Goal: Task Accomplishment & Management: Manage account settings

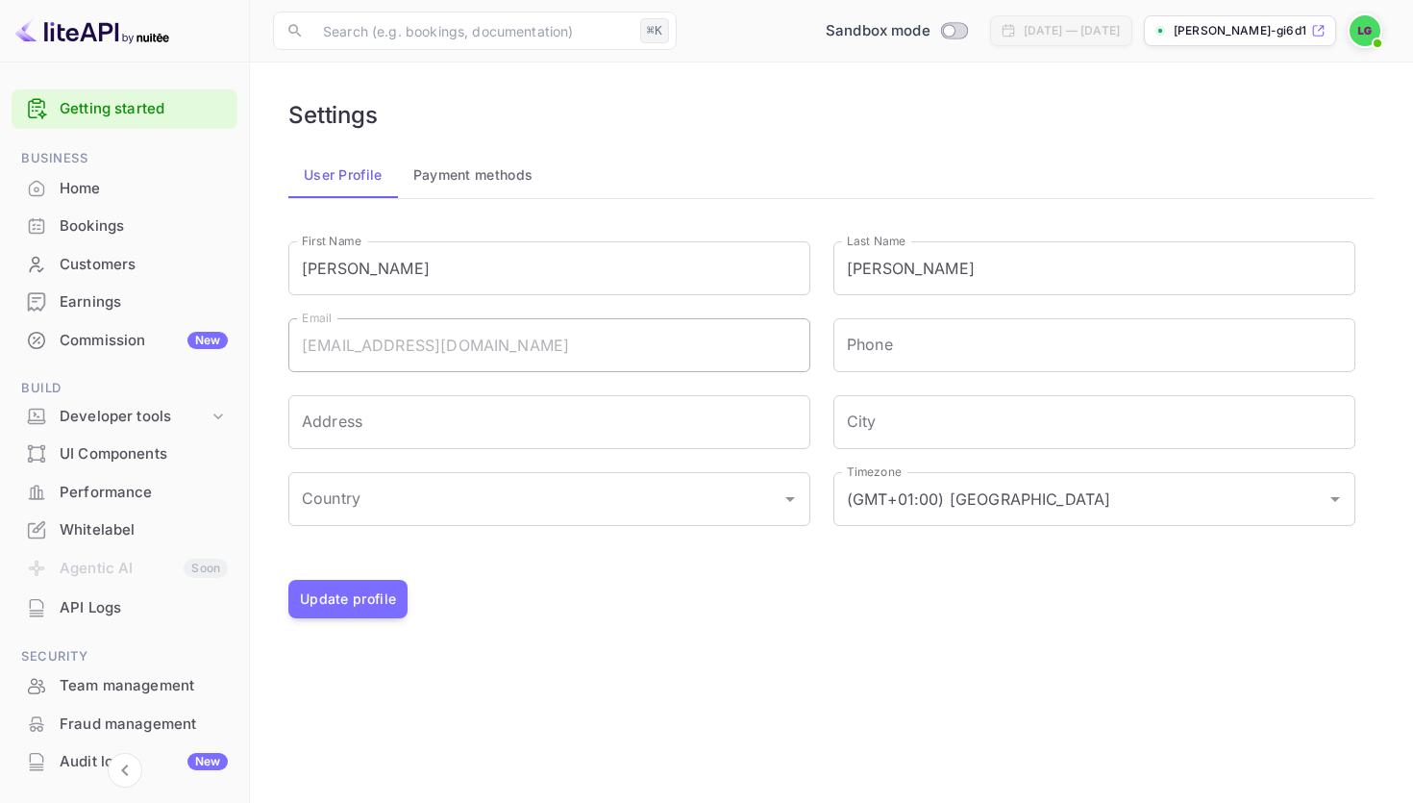
click at [74, 37] on img at bounding box center [92, 30] width 154 height 31
click at [99, 37] on img at bounding box center [92, 30] width 154 height 31
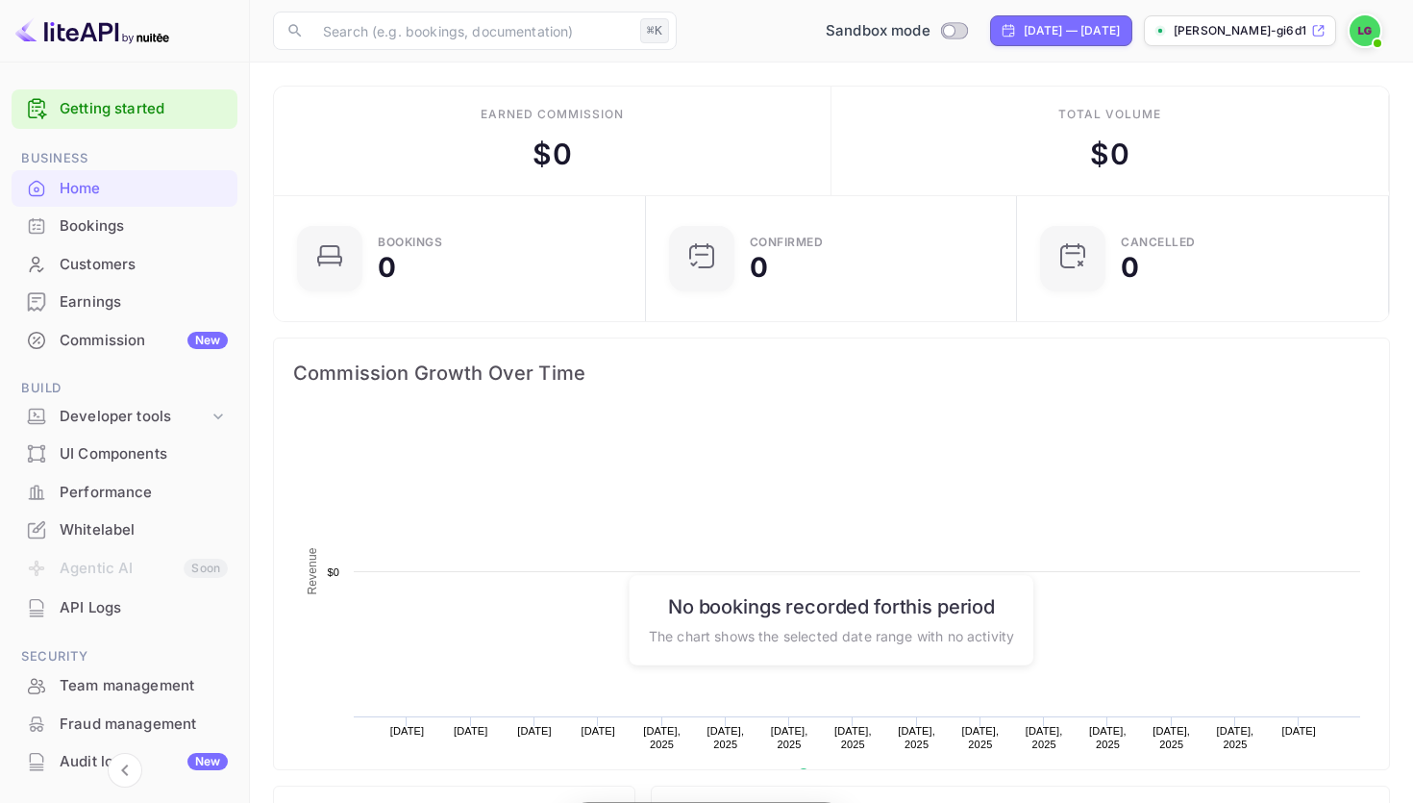
scroll to position [312, 361]
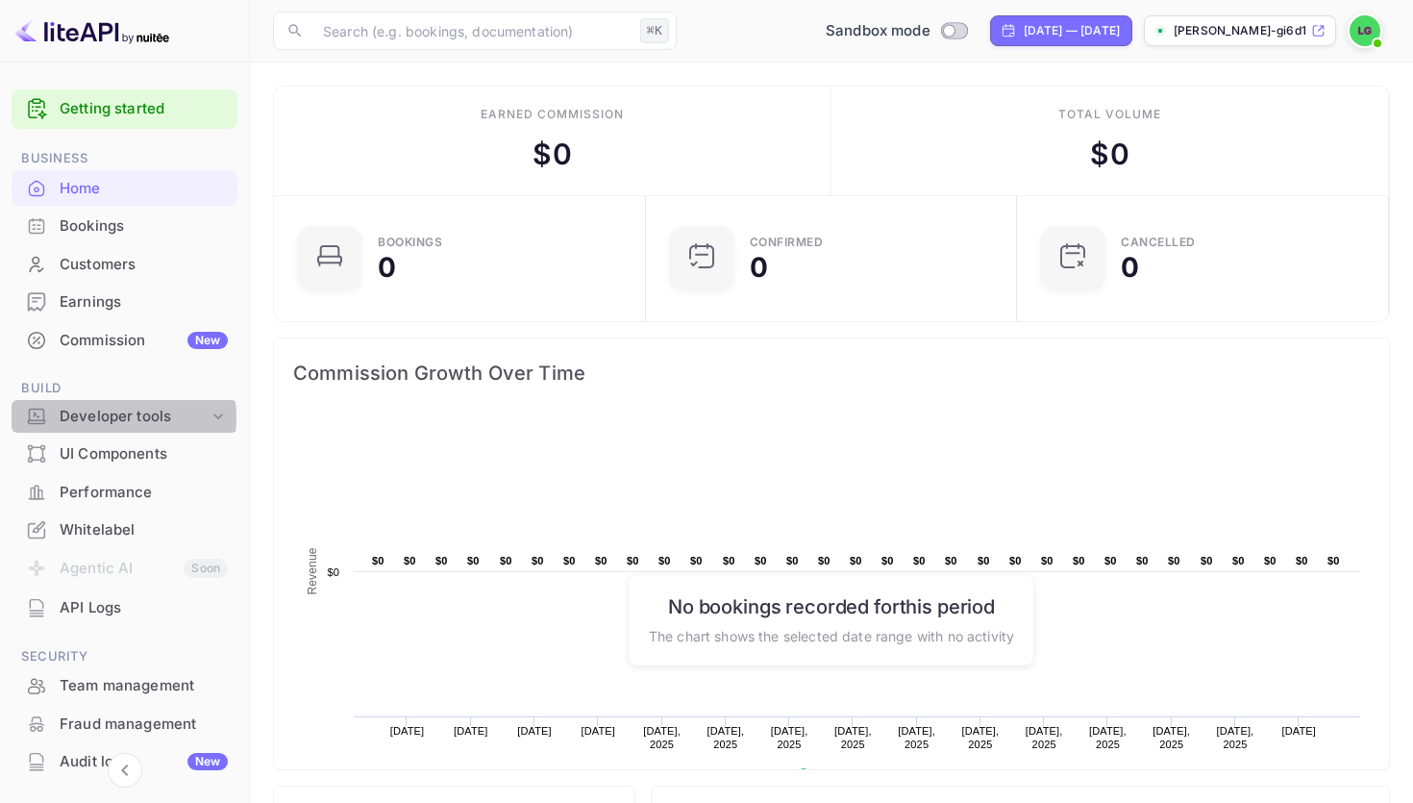
click at [111, 418] on div "Developer tools" at bounding box center [134, 417] width 149 height 22
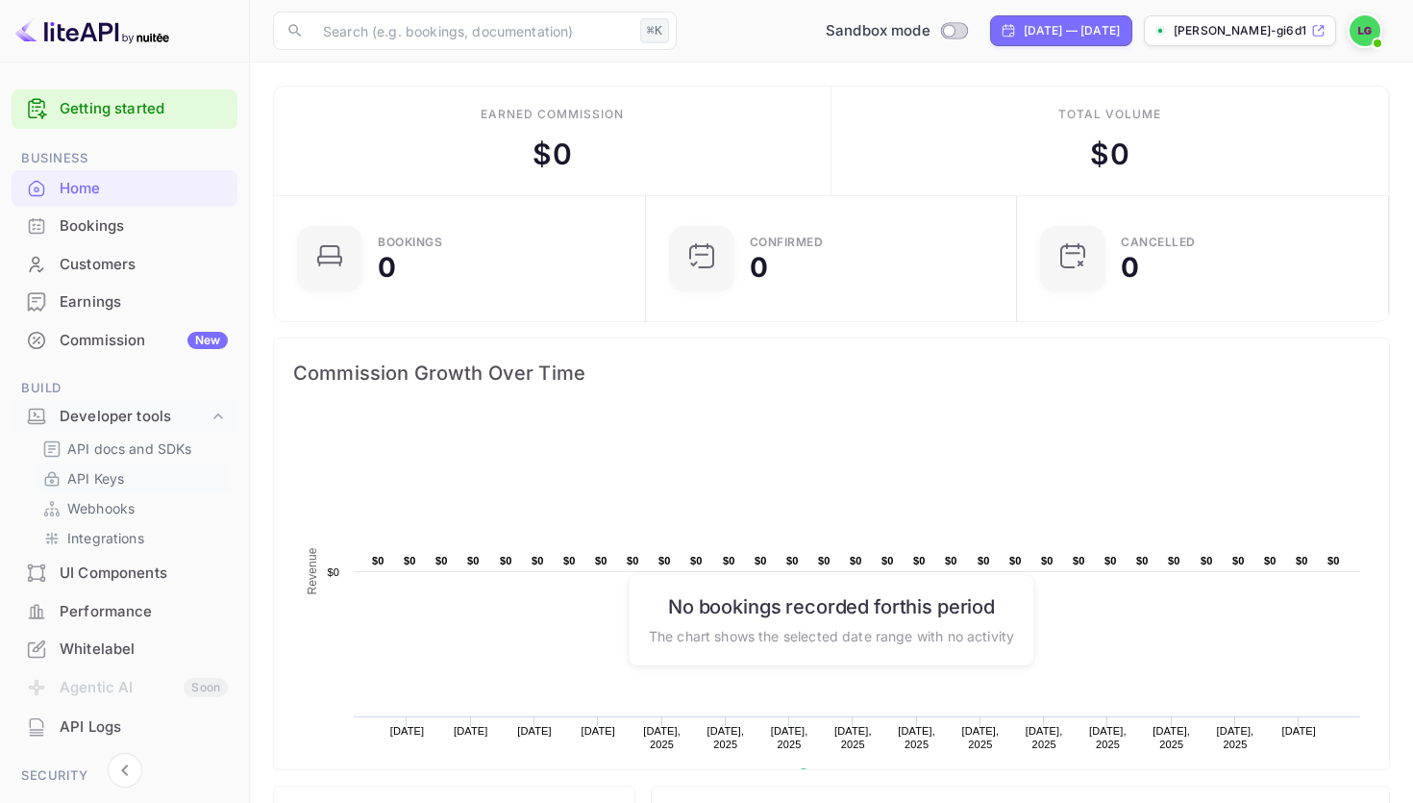
click at [106, 478] on p "API Keys" at bounding box center [95, 478] width 57 height 20
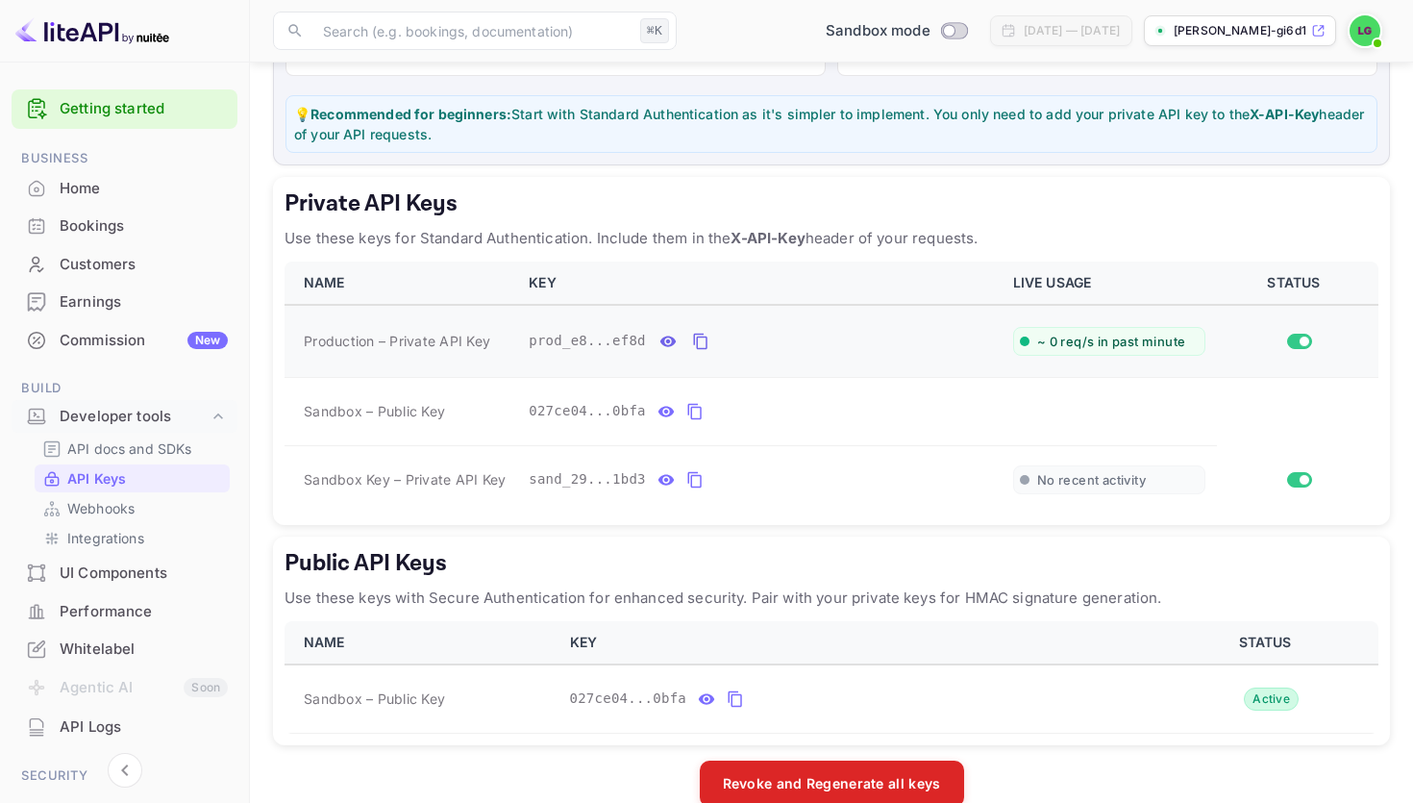
scroll to position [234, 0]
click at [701, 409] on icon "private api keys table" at bounding box center [695, 410] width 17 height 23
click at [698, 478] on icon "private api keys table" at bounding box center [695, 478] width 17 height 23
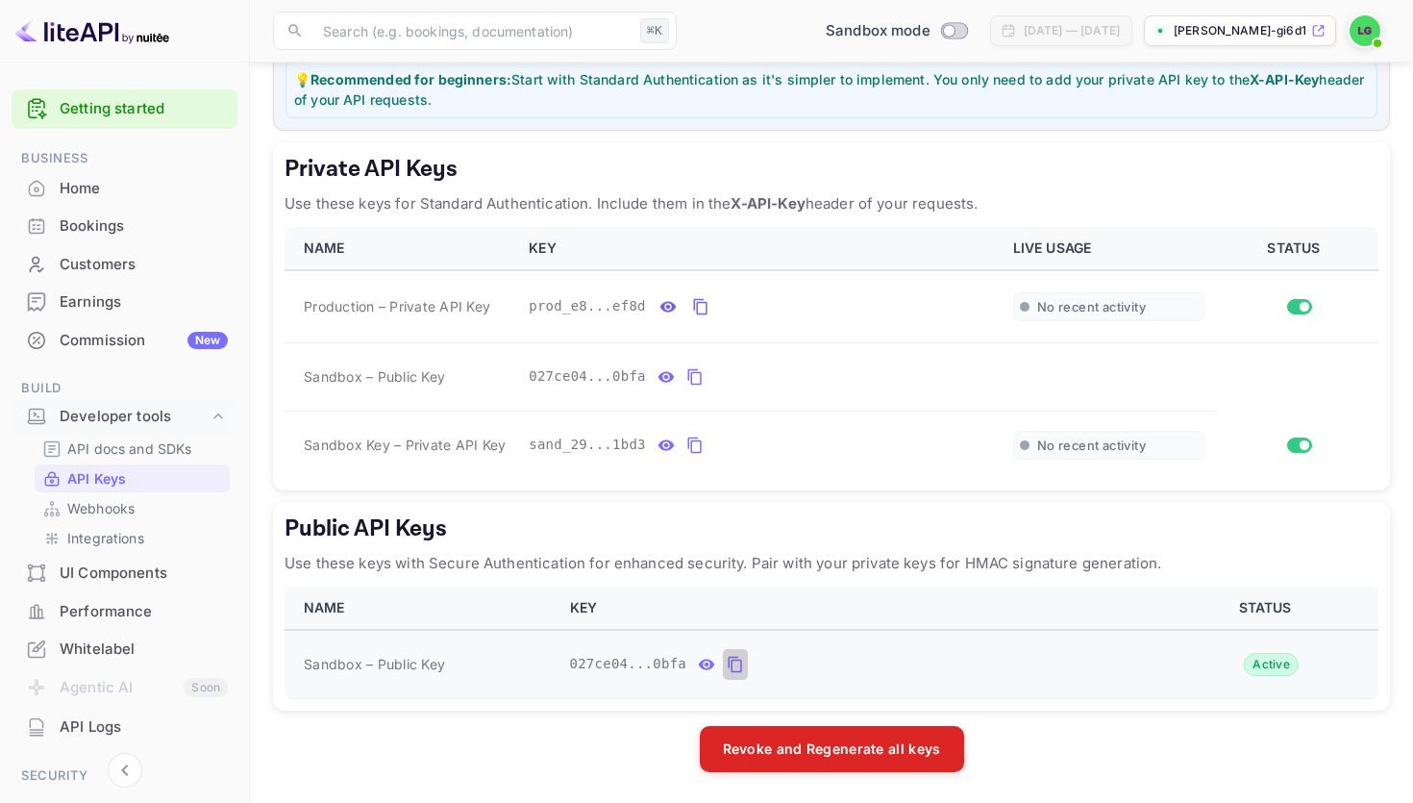
click at [734, 663] on icon "public api keys table" at bounding box center [735, 664] width 17 height 23
click at [723, 649] on button "public api keys table" at bounding box center [735, 664] width 25 height 31
click at [699, 306] on icon "private api keys table" at bounding box center [700, 306] width 17 height 23
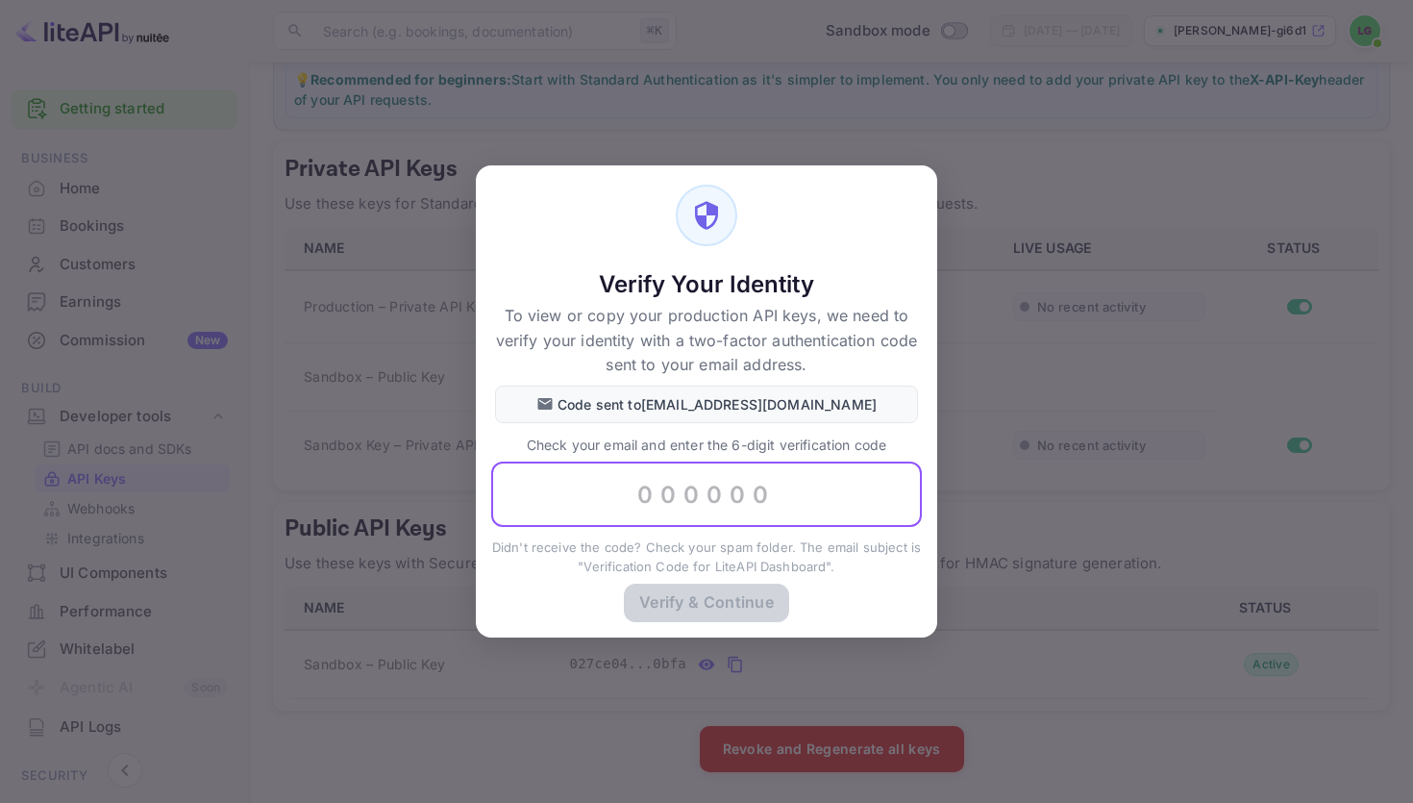
click at [712, 517] on input "text" at bounding box center [706, 494] width 431 height 65
paste input "133621"
type input "133621"
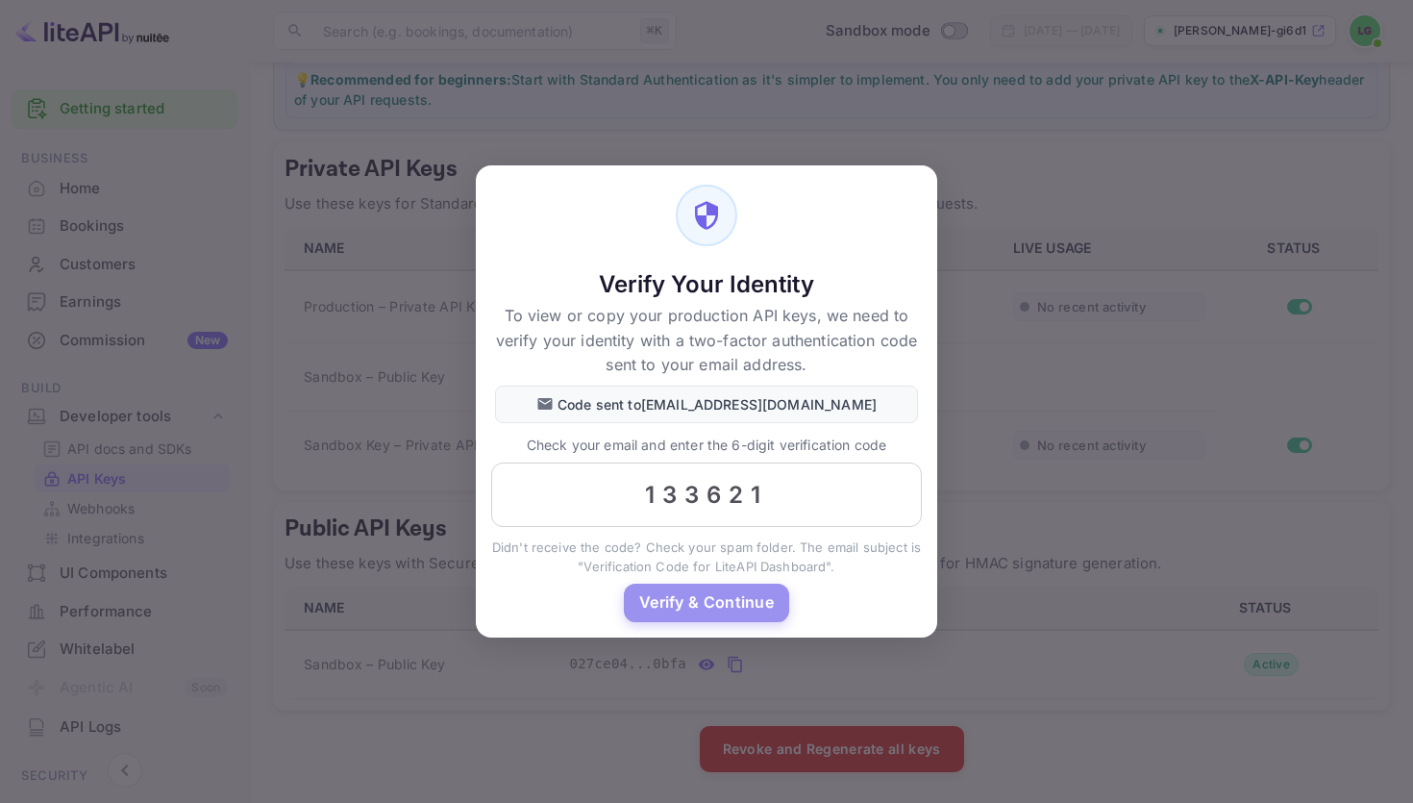
click at [681, 601] on button "Verify & Continue" at bounding box center [706, 602] width 165 height 37
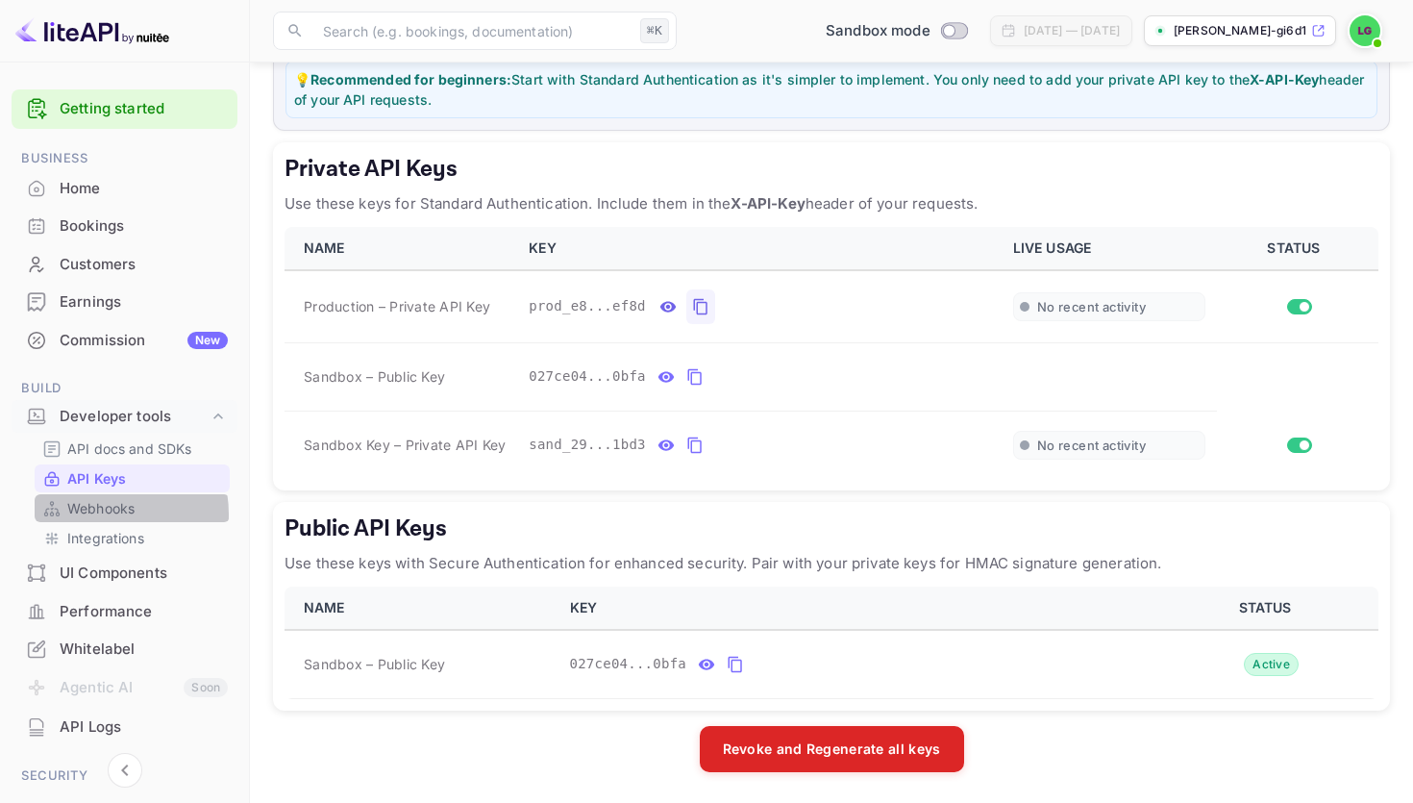
click at [98, 514] on p "Webhooks" at bounding box center [100, 508] width 67 height 20
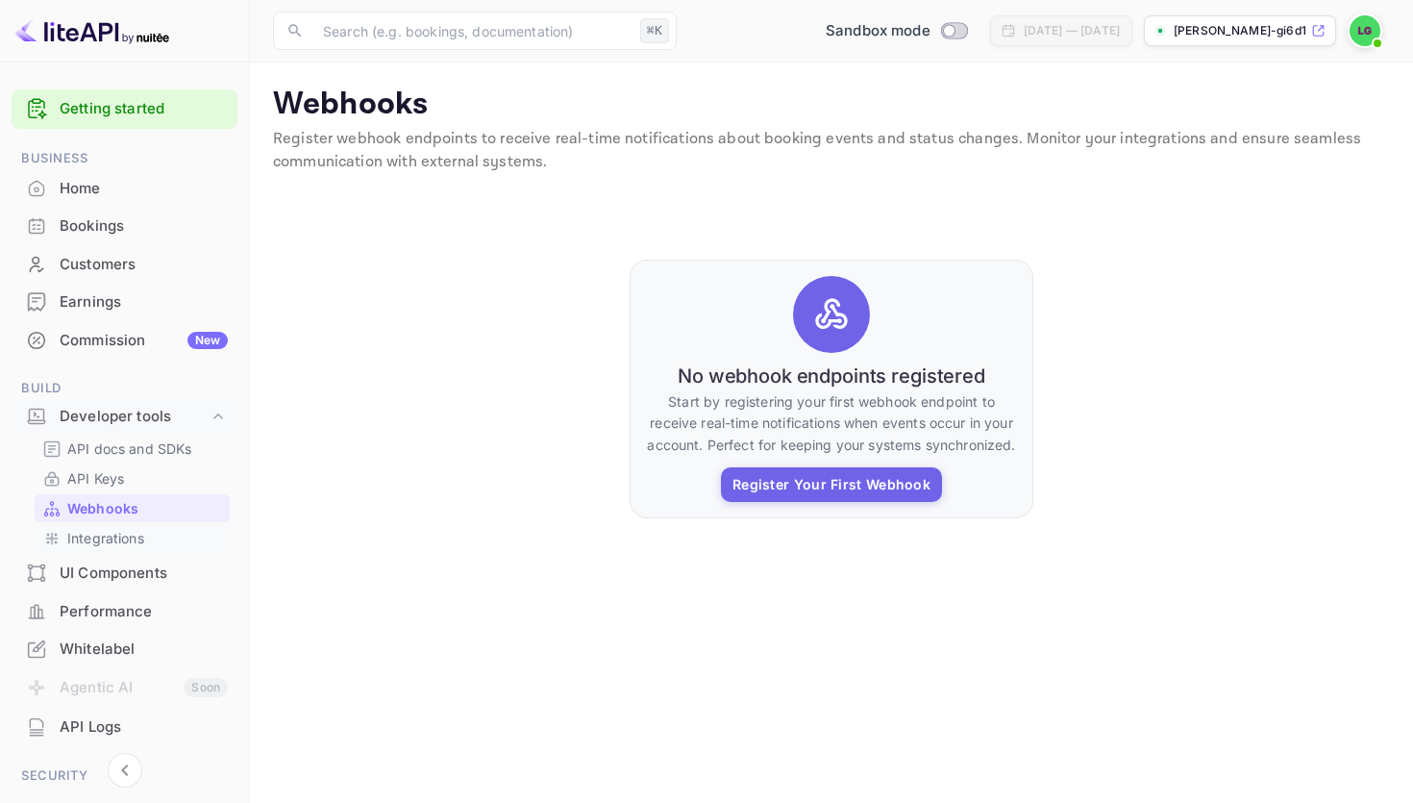
click at [125, 539] on p "Integrations" at bounding box center [105, 538] width 77 height 20
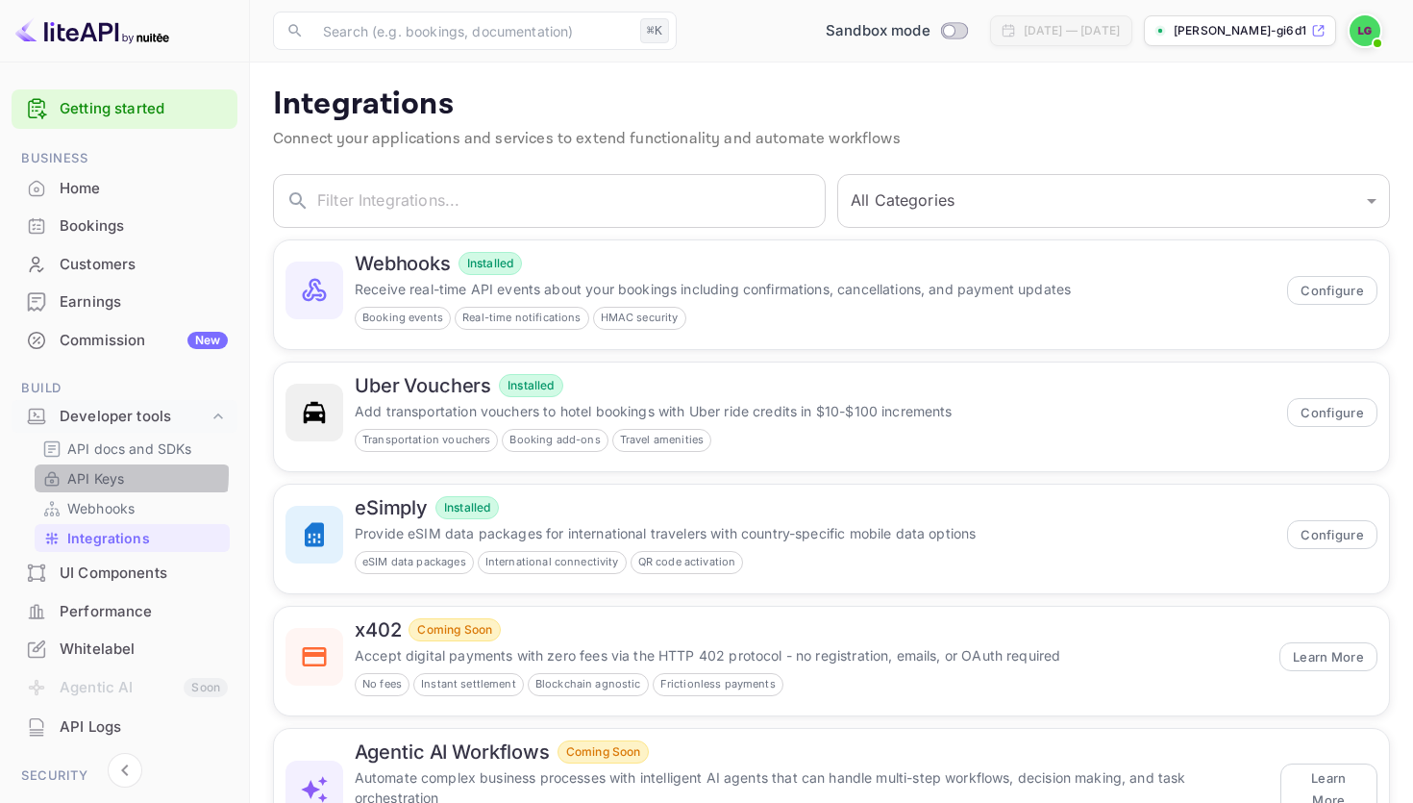
click at [107, 474] on p "API Keys" at bounding box center [95, 478] width 57 height 20
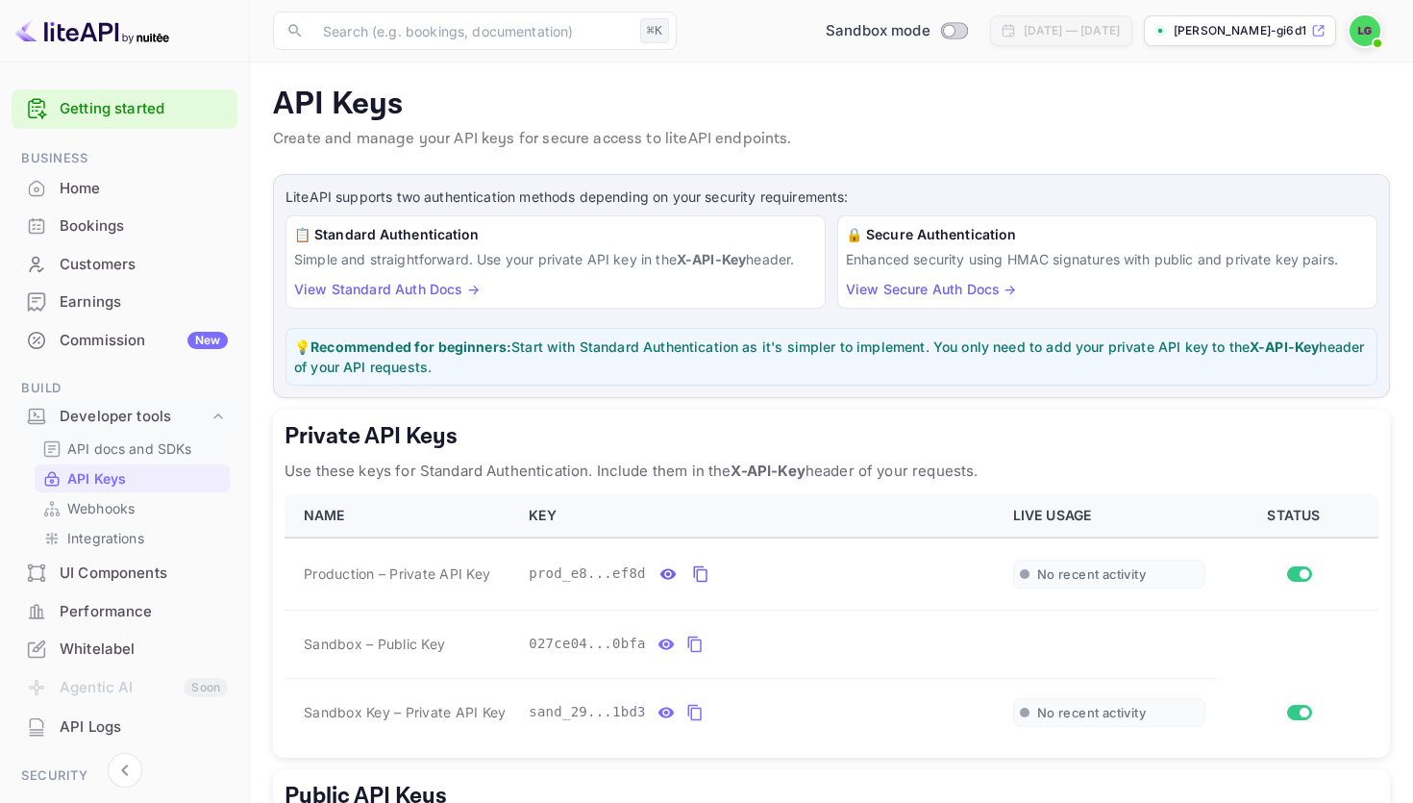
click at [109, 446] on p "API docs and SDKs" at bounding box center [129, 448] width 125 height 20
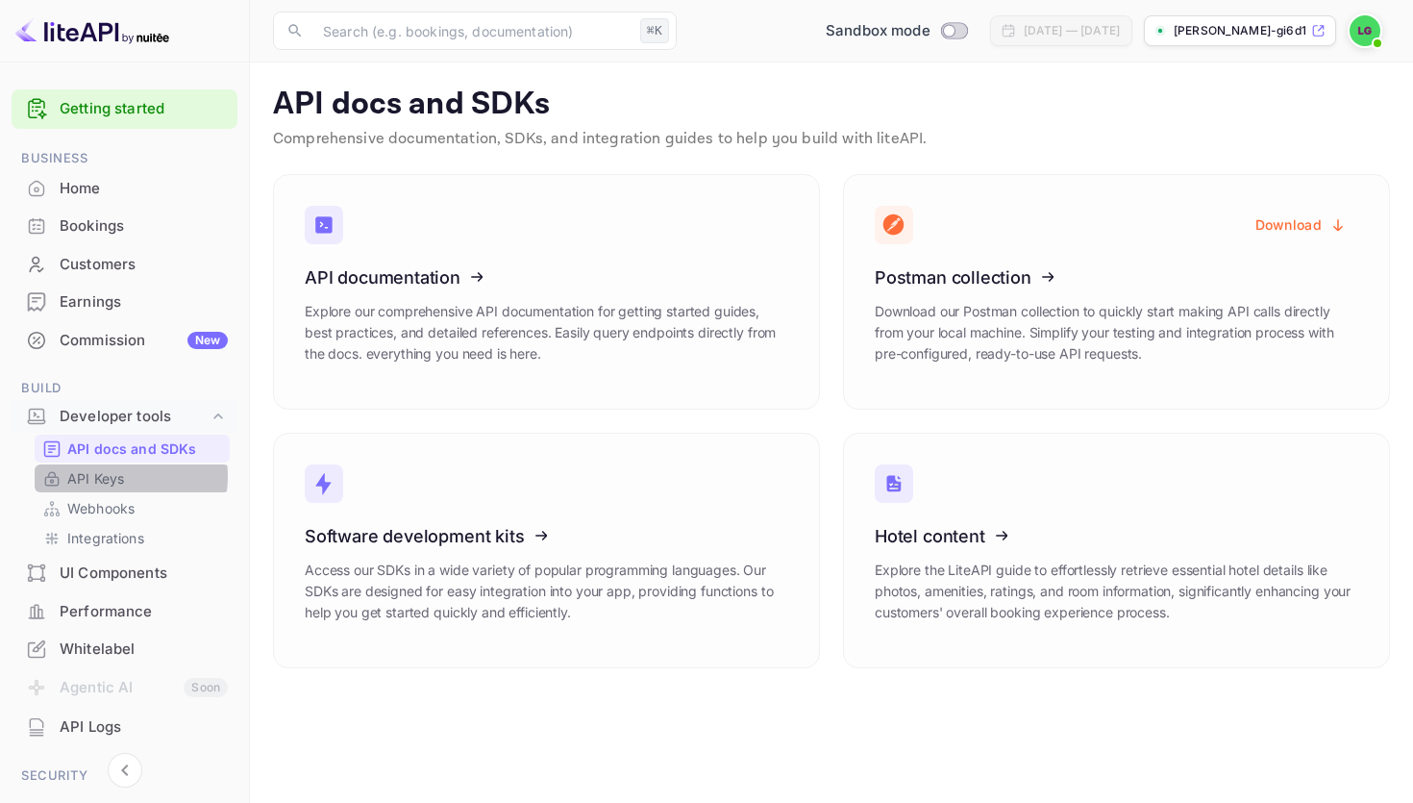
click at [109, 476] on p "API Keys" at bounding box center [95, 478] width 57 height 20
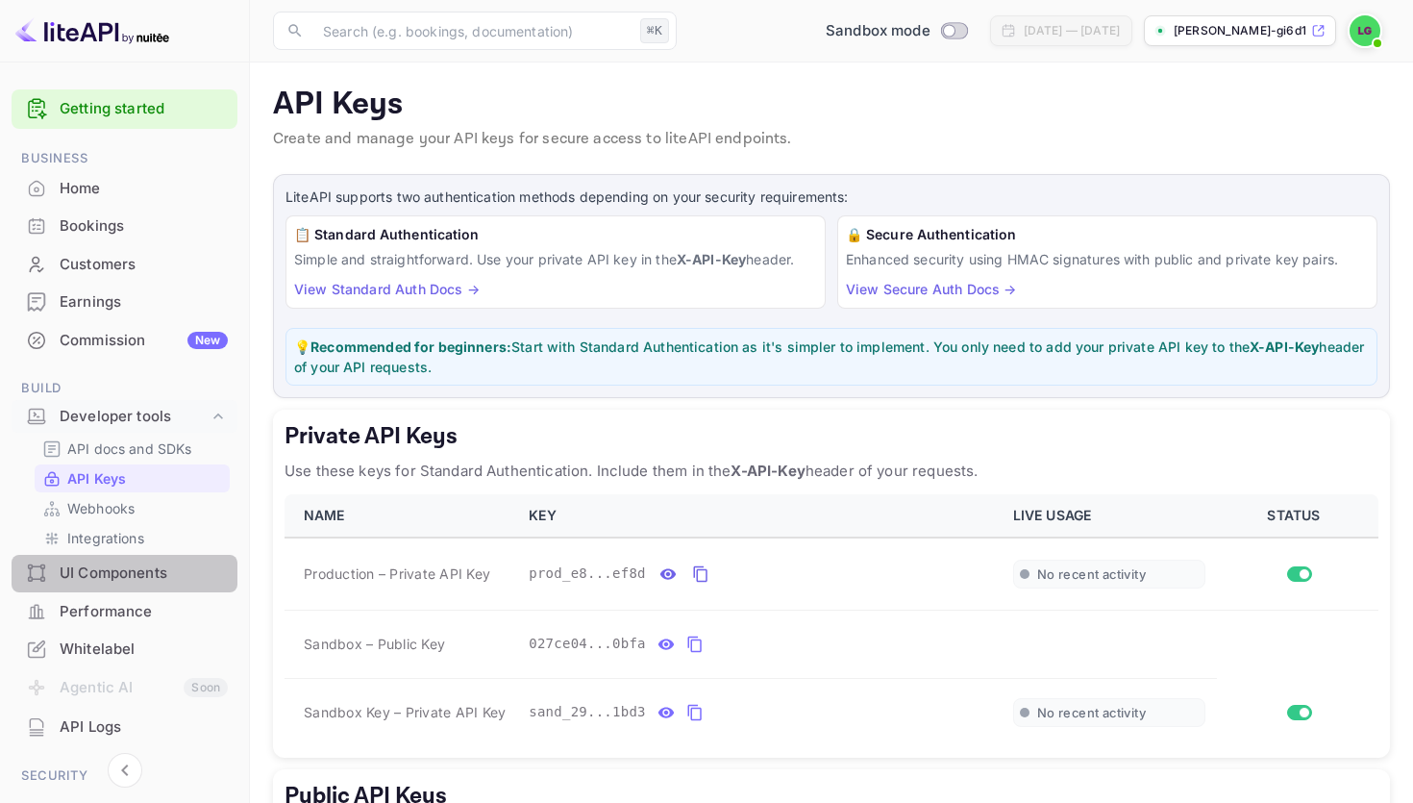
click at [123, 583] on div "UI Components" at bounding box center [144, 573] width 168 height 22
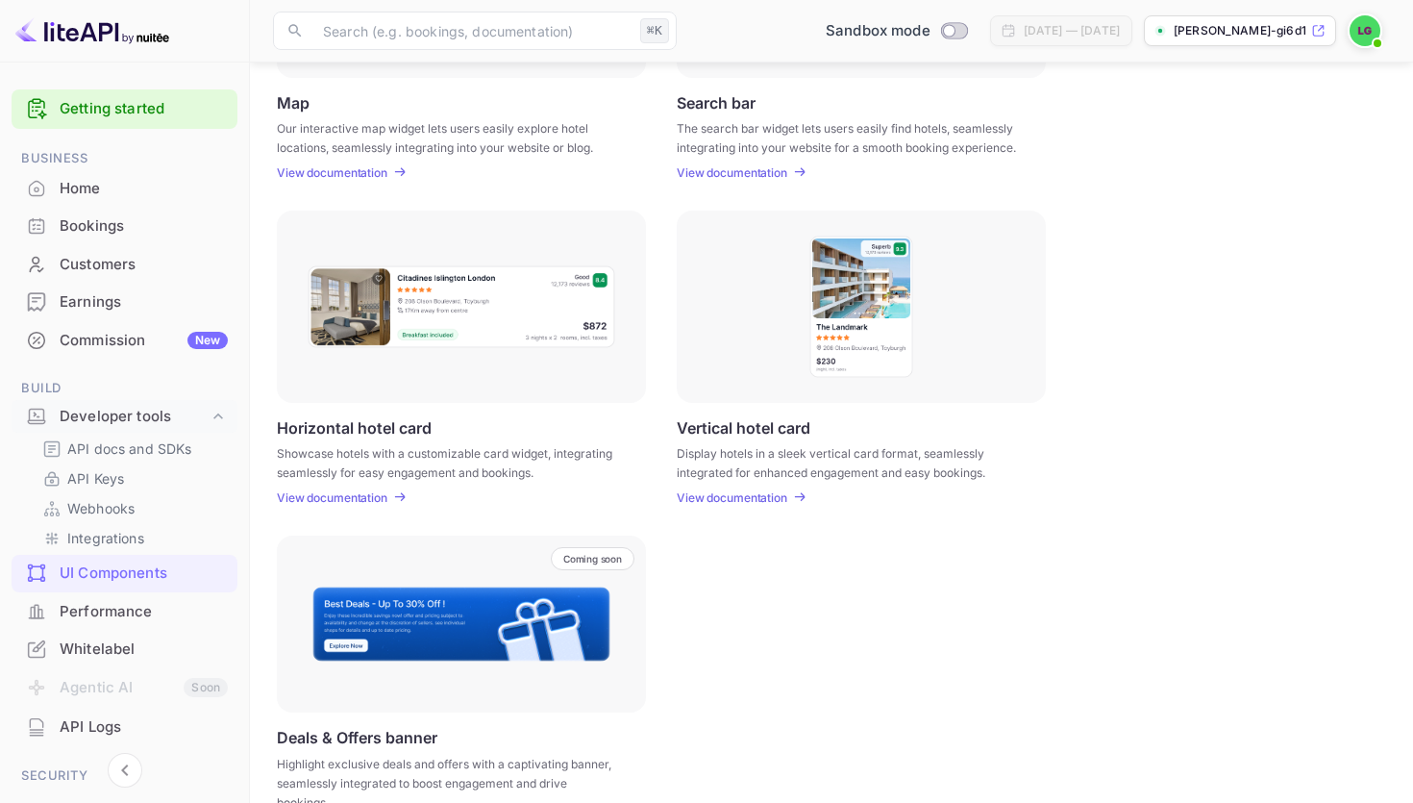
scroll to position [492, 0]
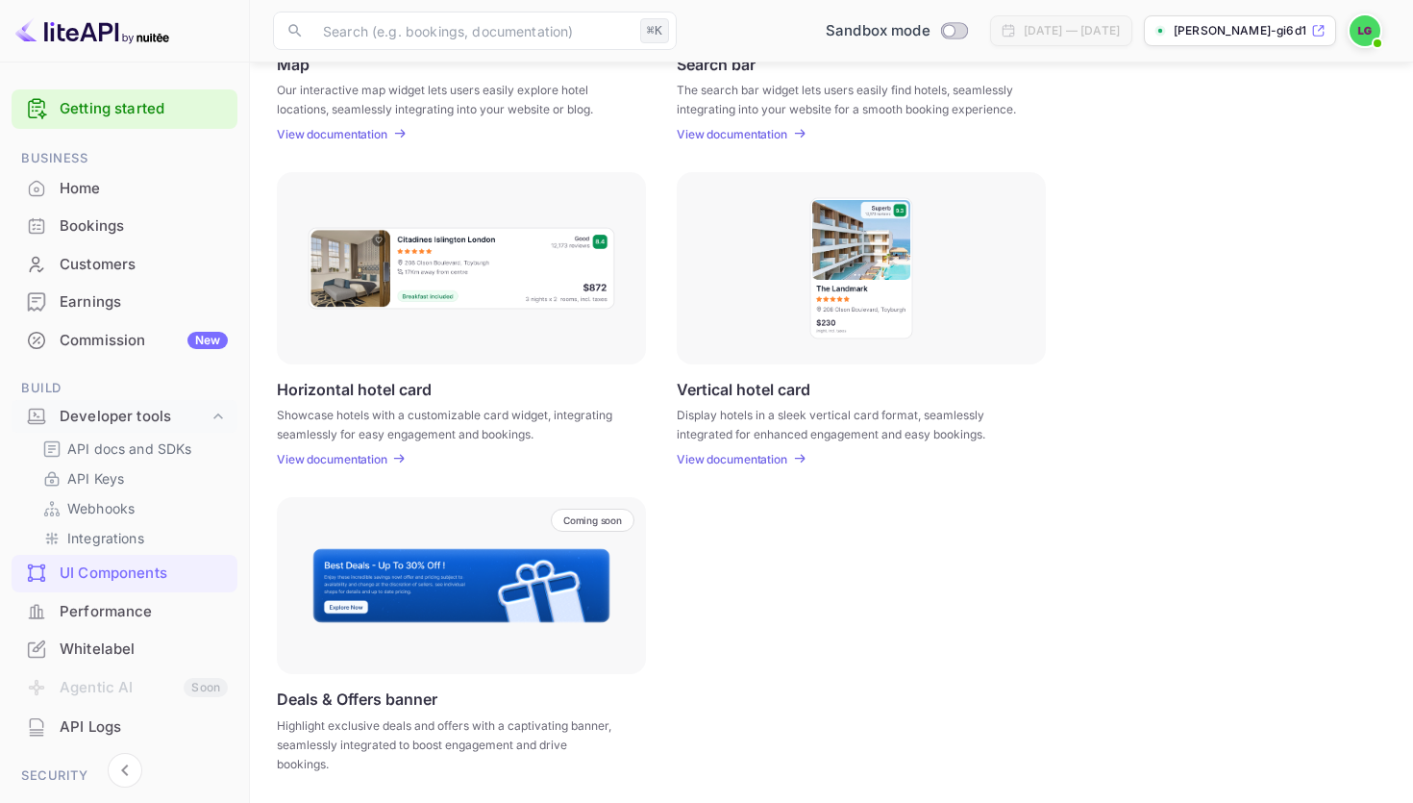
click at [365, 460] on p "View documentation" at bounding box center [332, 459] width 111 height 14
click at [760, 462] on p "View documentation" at bounding box center [732, 459] width 111 height 14
click at [331, 694] on p "Deals & Offers banner" at bounding box center [357, 698] width 161 height 19
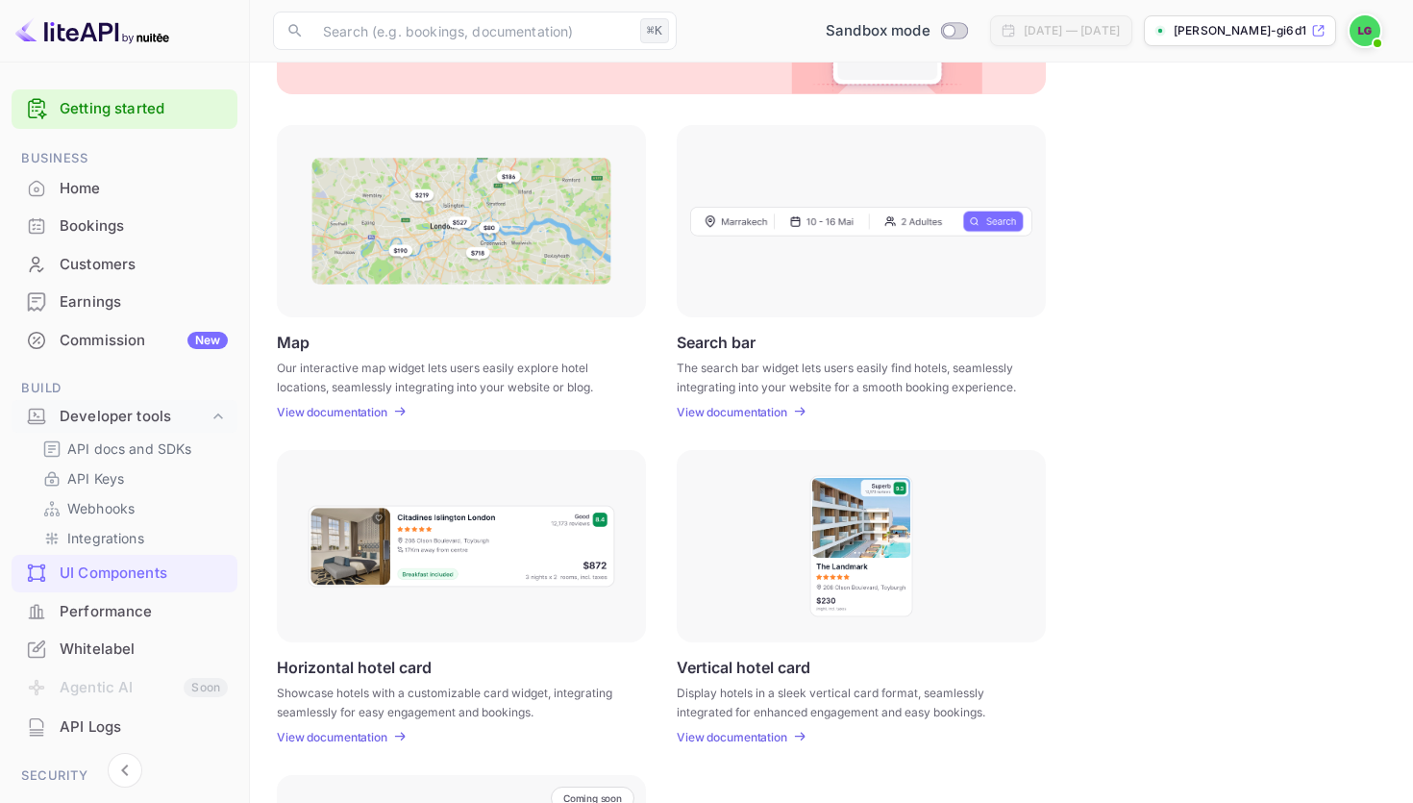
scroll to position [0, 0]
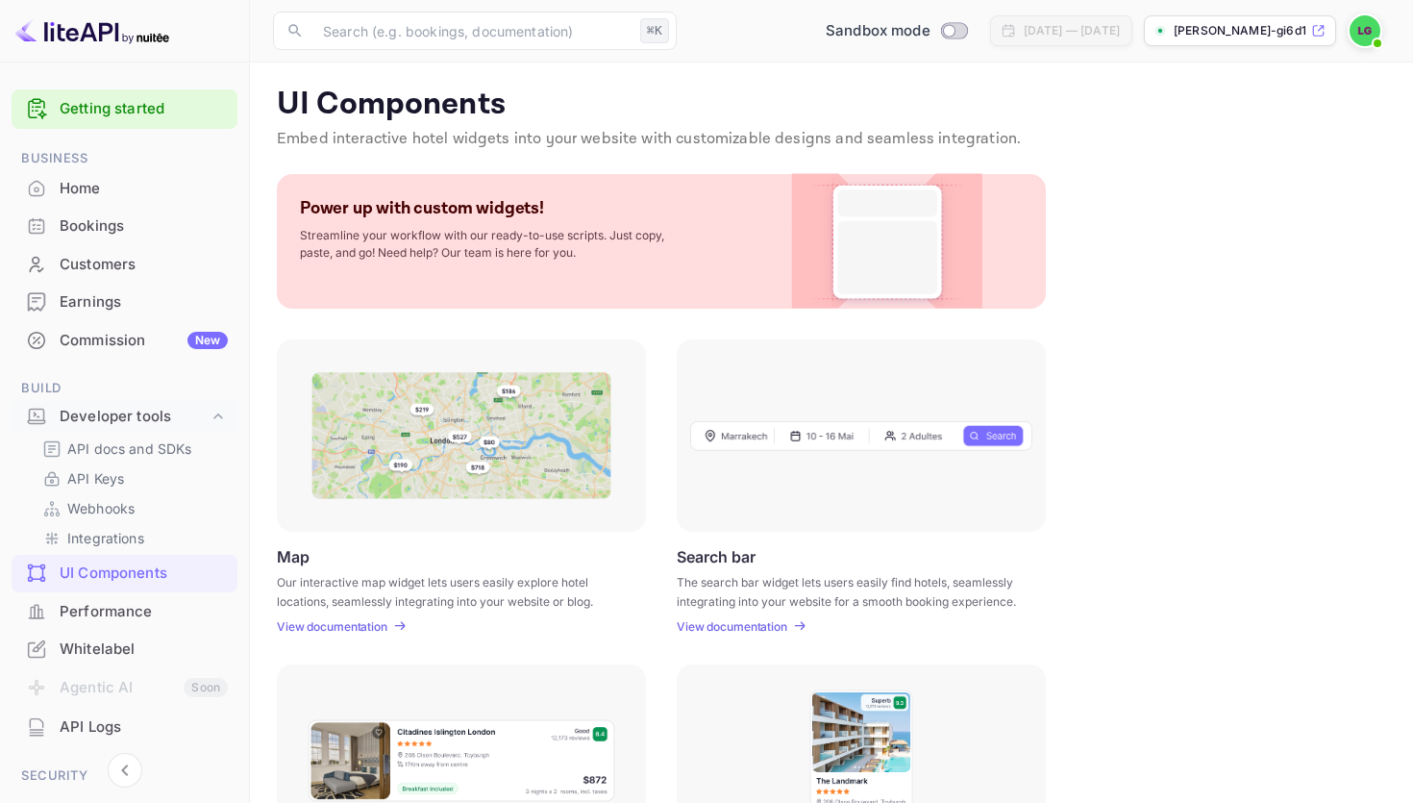
click at [670, 243] on p "Streamline your workflow with our ready-to-use scripts. Just copy, paste, and g…" at bounding box center [492, 244] width 385 height 35
click at [103, 441] on p "API docs and SDKs" at bounding box center [129, 448] width 125 height 20
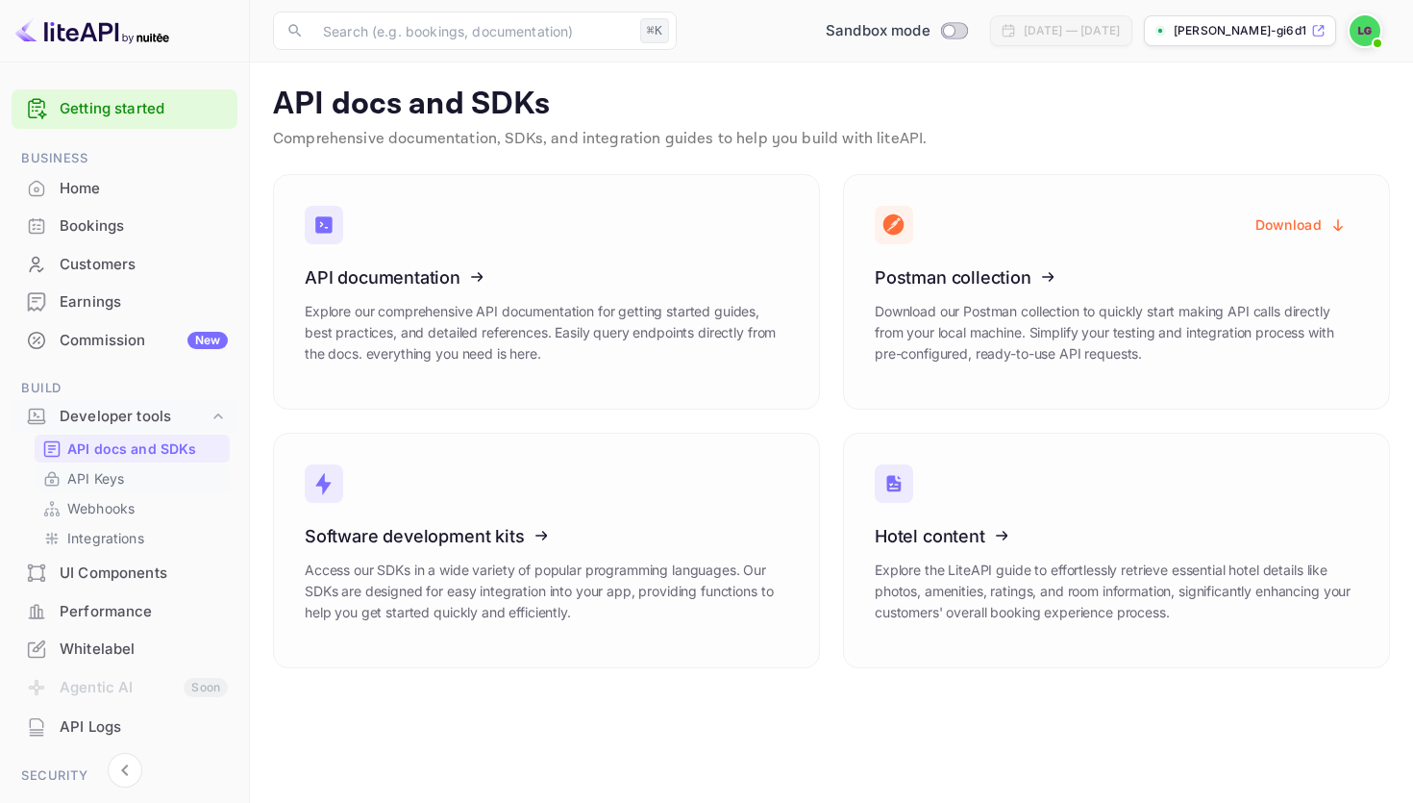
click at [101, 478] on p "API Keys" at bounding box center [95, 478] width 57 height 20
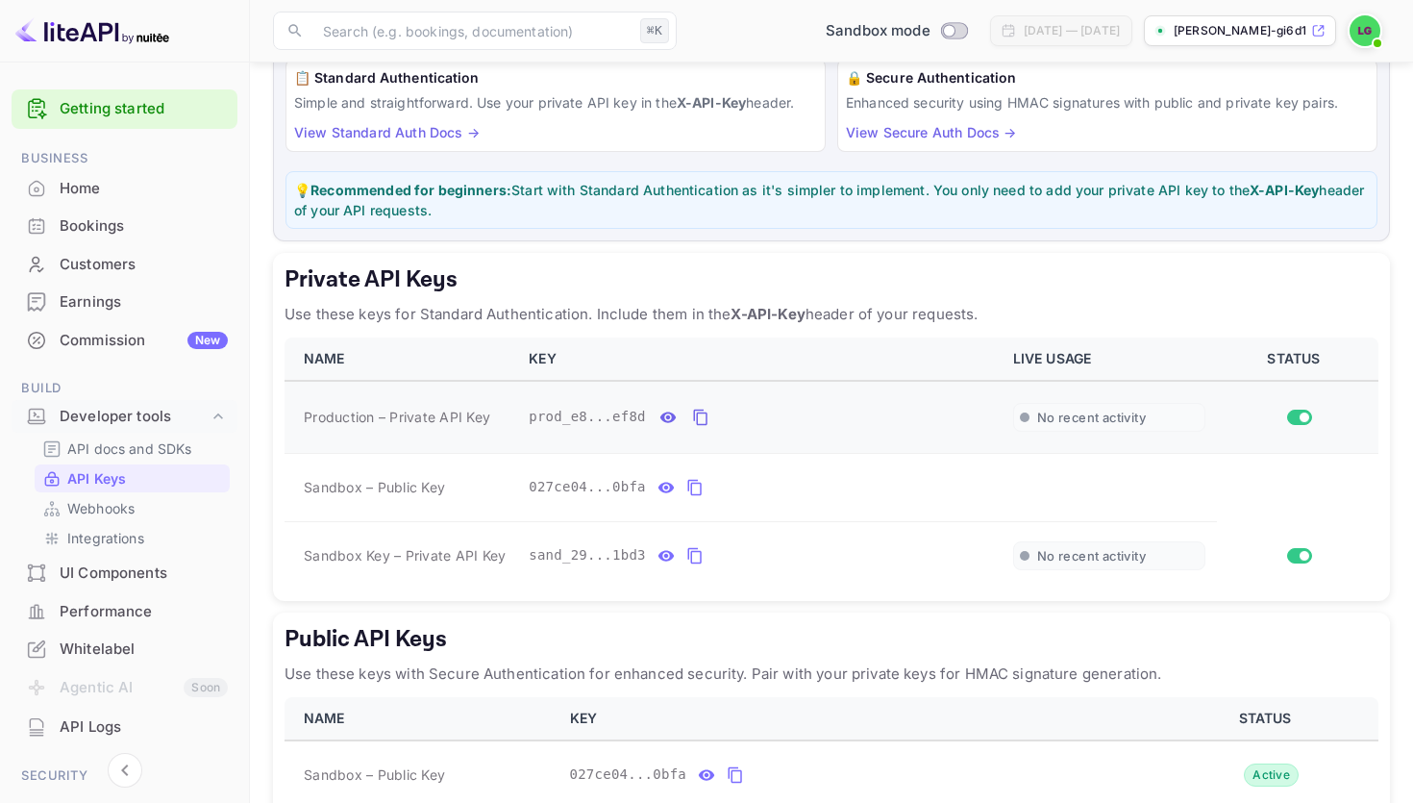
scroll to position [173, 0]
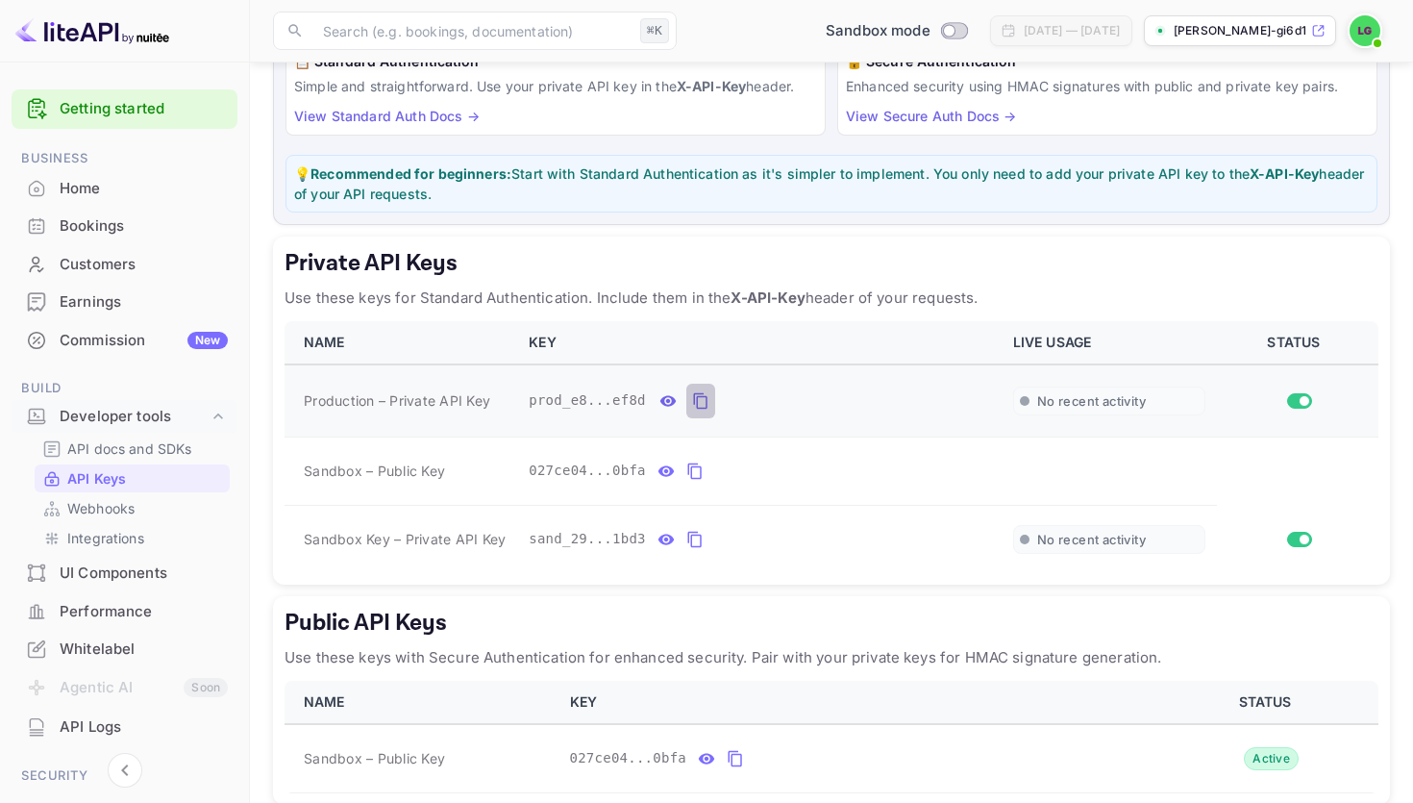
click at [700, 400] on icon "private api keys table" at bounding box center [700, 400] width 17 height 23
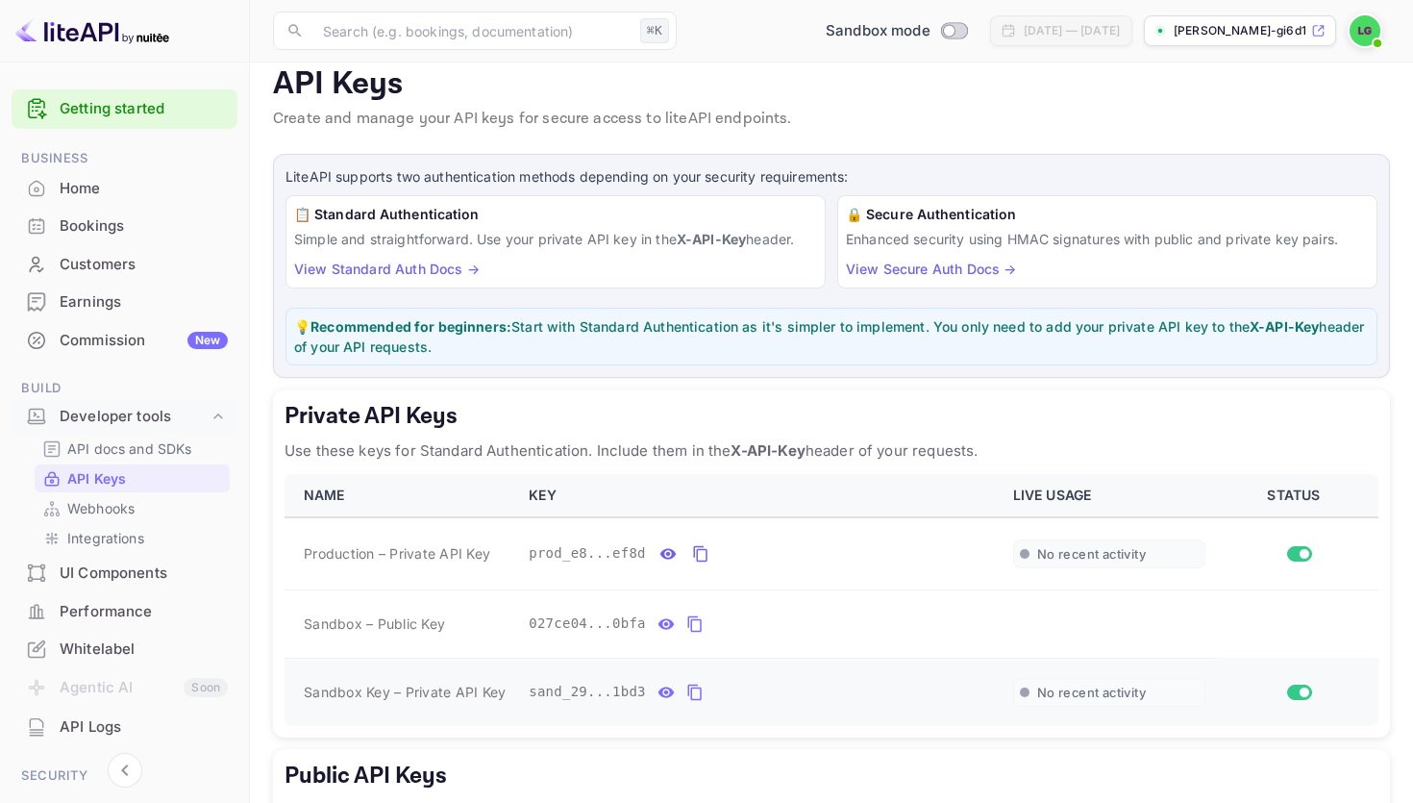
scroll to position [0, 0]
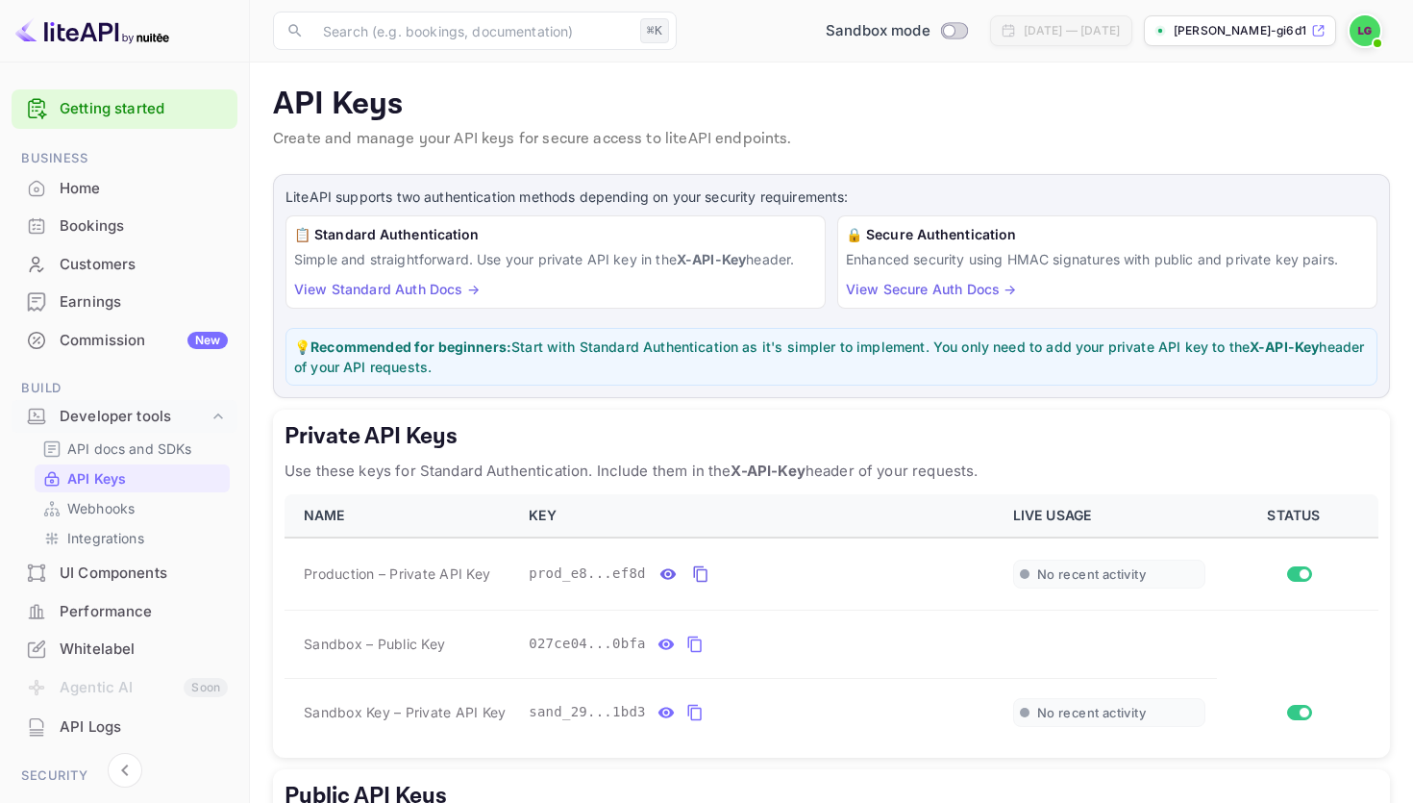
click at [510, 472] on p "Use these keys for Standard Authentication. Include them in the X-API-Key heade…" at bounding box center [832, 471] width 1094 height 23
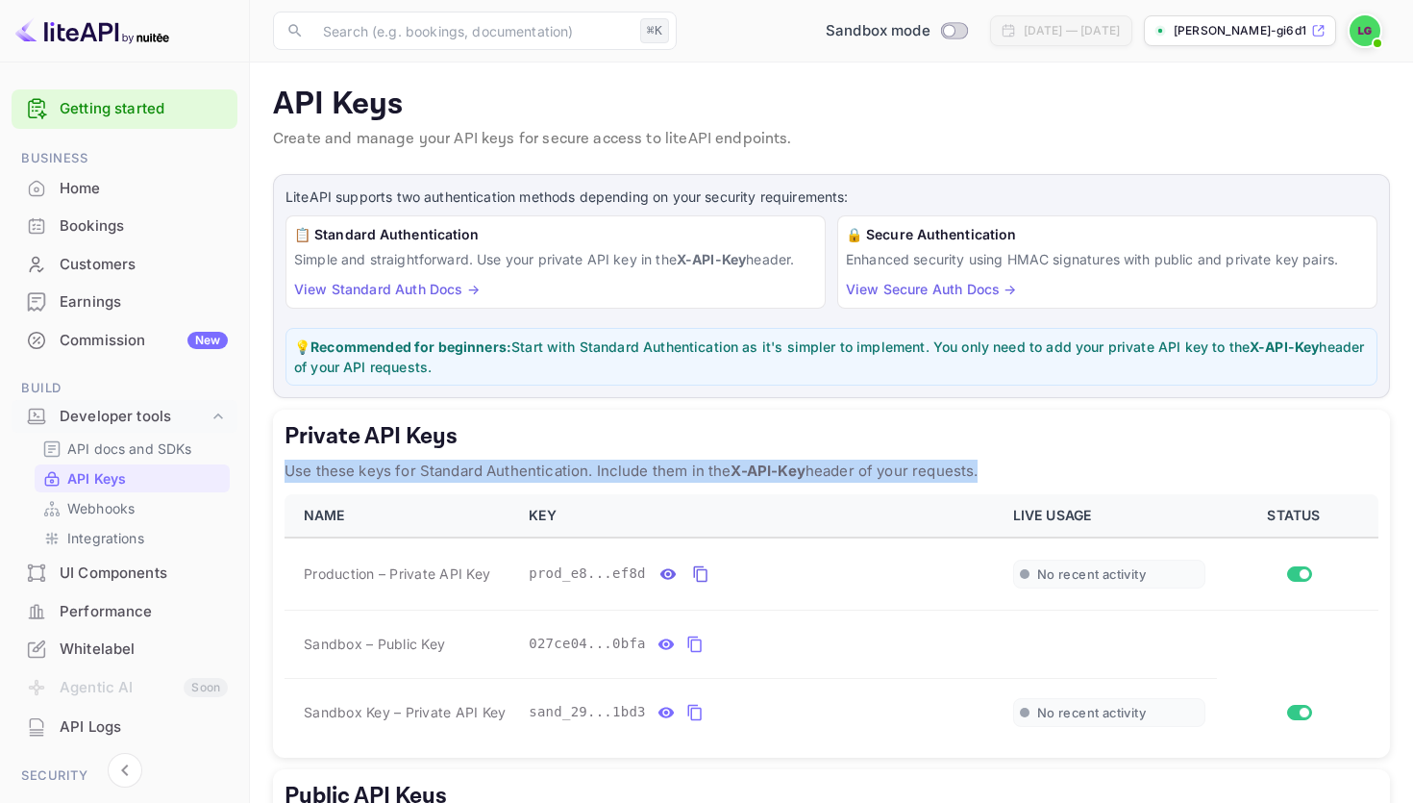
click at [510, 472] on p "Use these keys for Standard Authentication. Include them in the X-API-Key heade…" at bounding box center [832, 471] width 1094 height 23
copy p "Use these keys for Standard Authentication. Include them in the X-API-Key heade…"
click at [433, 290] on link "View Standard Auth Docs →" at bounding box center [387, 289] width 186 height 16
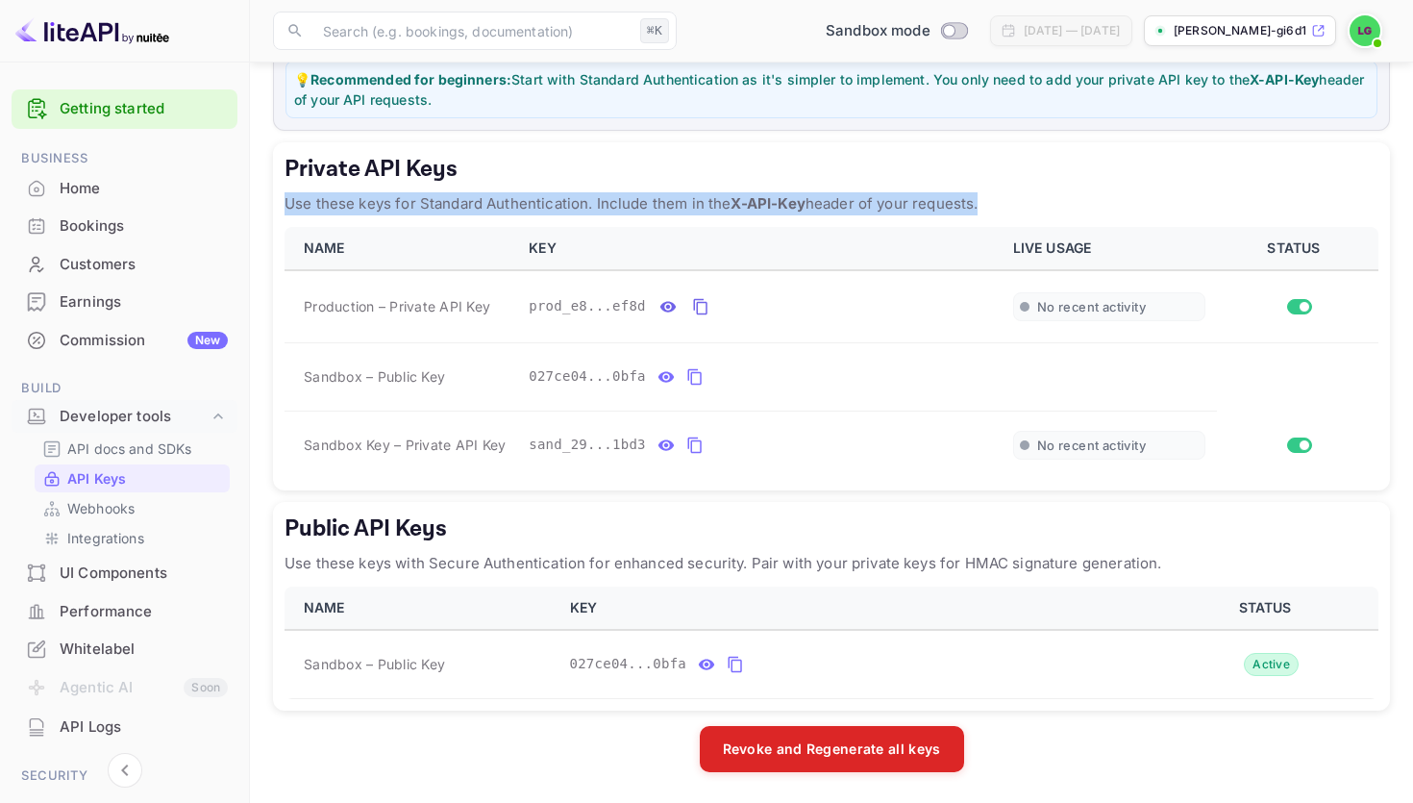
scroll to position [248, 0]
